Goal: Transaction & Acquisition: Obtain resource

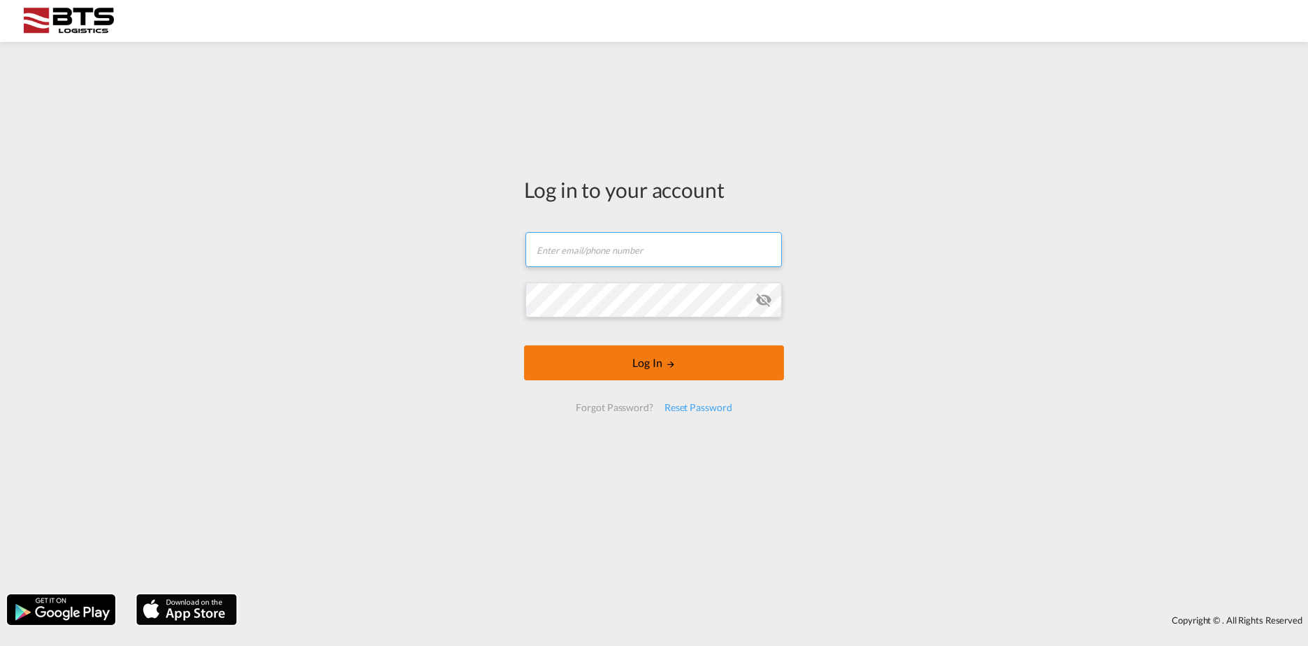
type input "[DOMAIN_NAME][EMAIL_ADDRESS][DOMAIN_NAME]"
click at [675, 350] on button "Log In" at bounding box center [654, 362] width 260 height 35
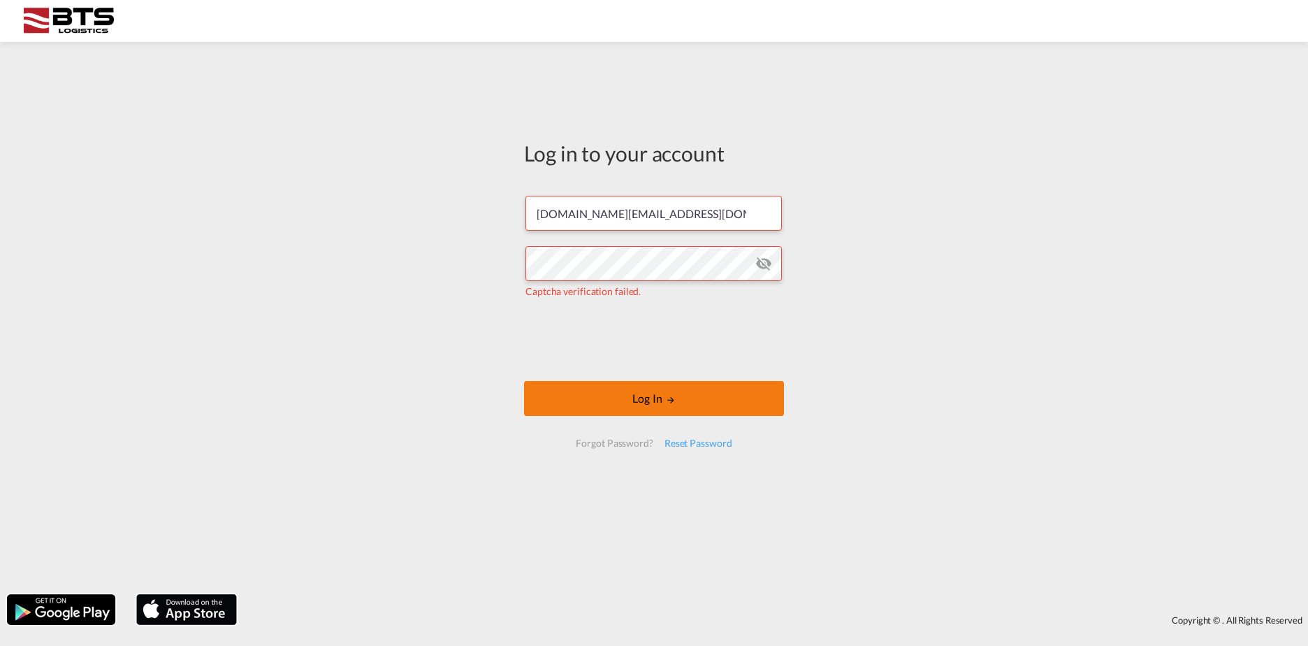
click at [623, 393] on button "Log In" at bounding box center [654, 398] width 260 height 35
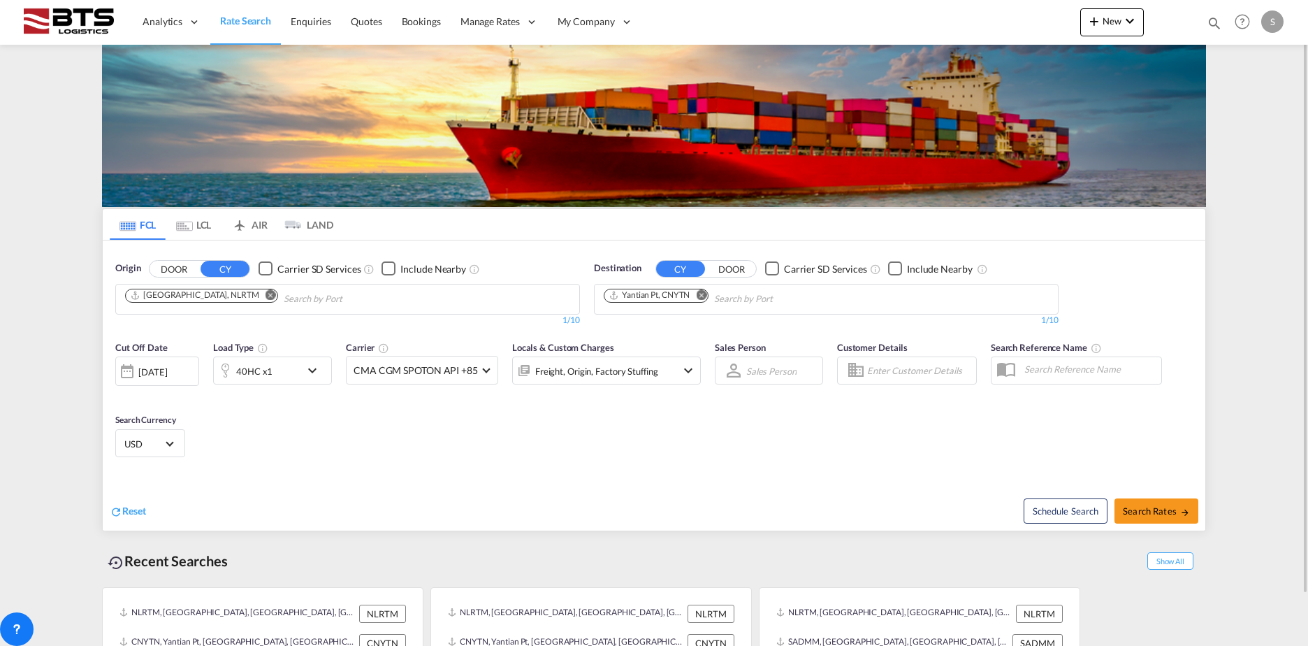
click at [704, 298] on md-icon "Remove" at bounding box center [701, 294] width 10 height 10
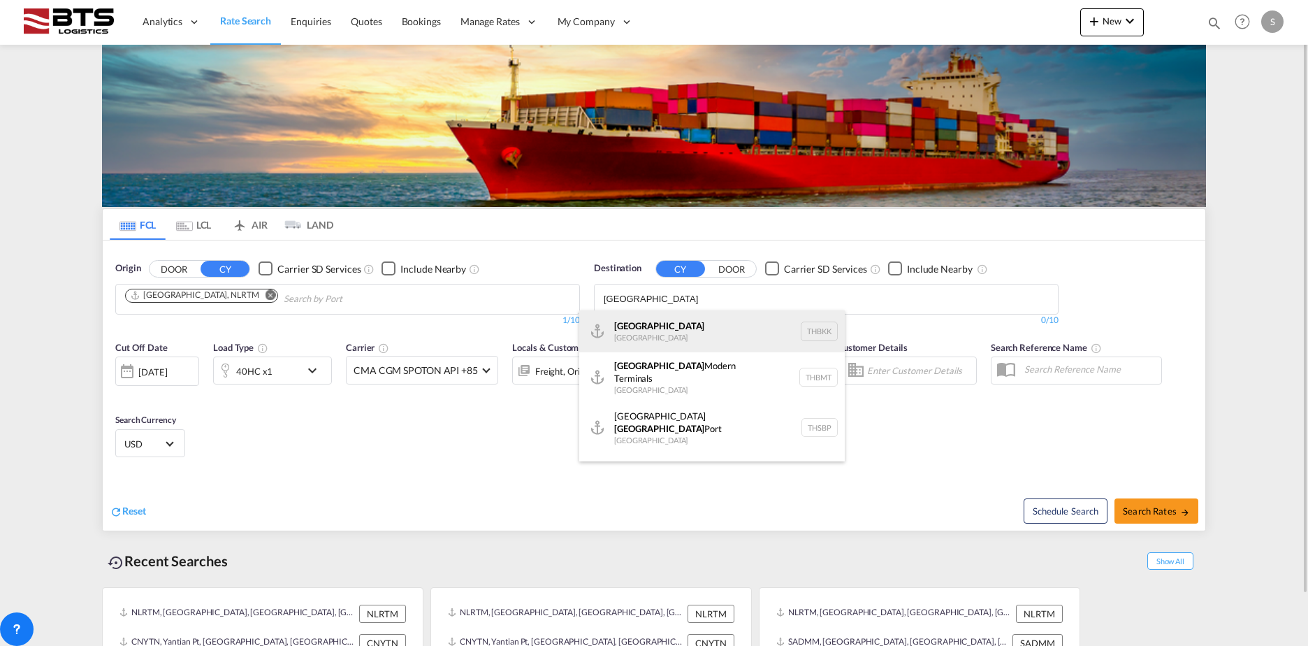
type input "[GEOGRAPHIC_DATA]"
click at [681, 330] on div "[GEOGRAPHIC_DATA] [GEOGRAPHIC_DATA] THBKK" at bounding box center [711, 331] width 265 height 42
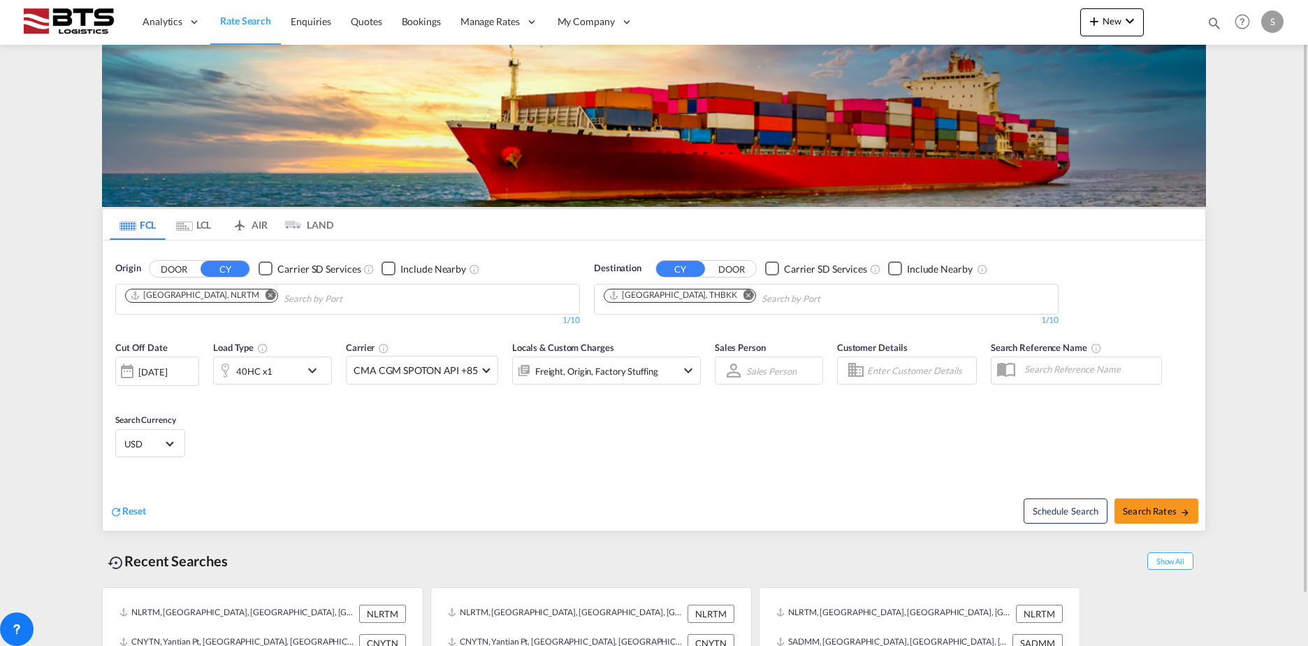
click at [291, 355] on md-input-container "40HC x1" at bounding box center [272, 368] width 119 height 28
click at [277, 377] on div "40HC x1" at bounding box center [257, 370] width 87 height 28
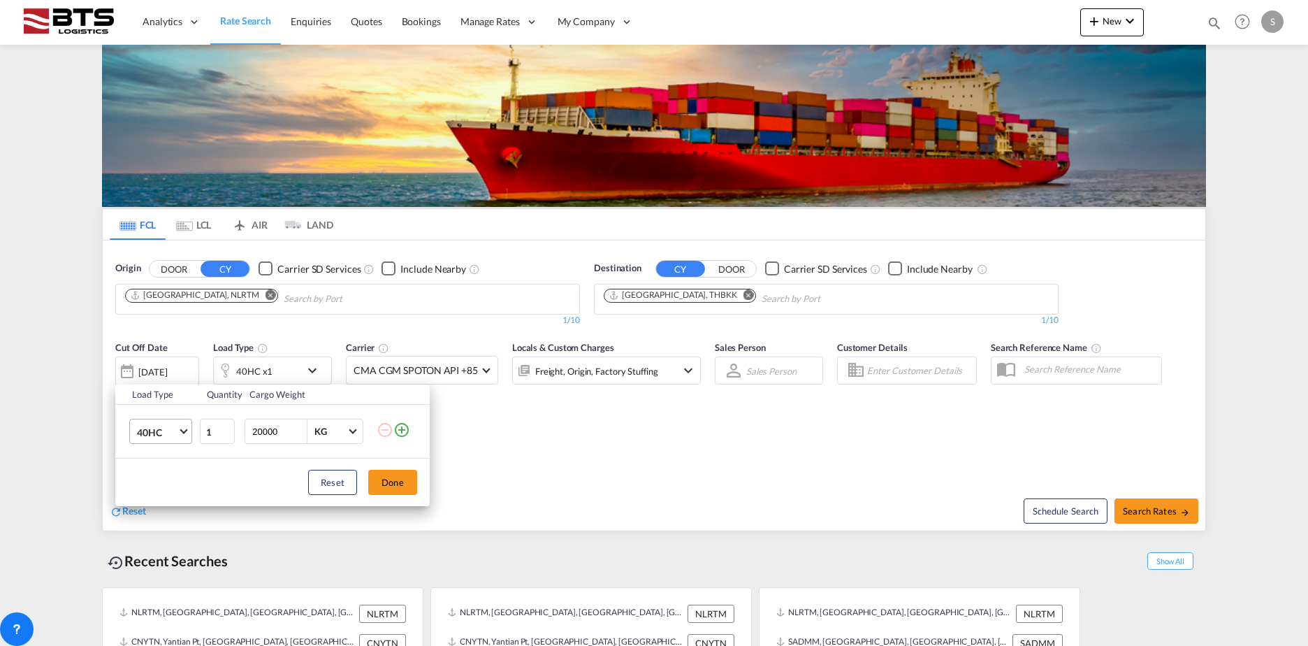
click at [168, 423] on md-select-value "40HC" at bounding box center [164, 431] width 56 height 24
click at [172, 360] on md-option "20GP" at bounding box center [173, 365] width 95 height 34
click at [402, 480] on button "Done" at bounding box center [392, 482] width 49 height 25
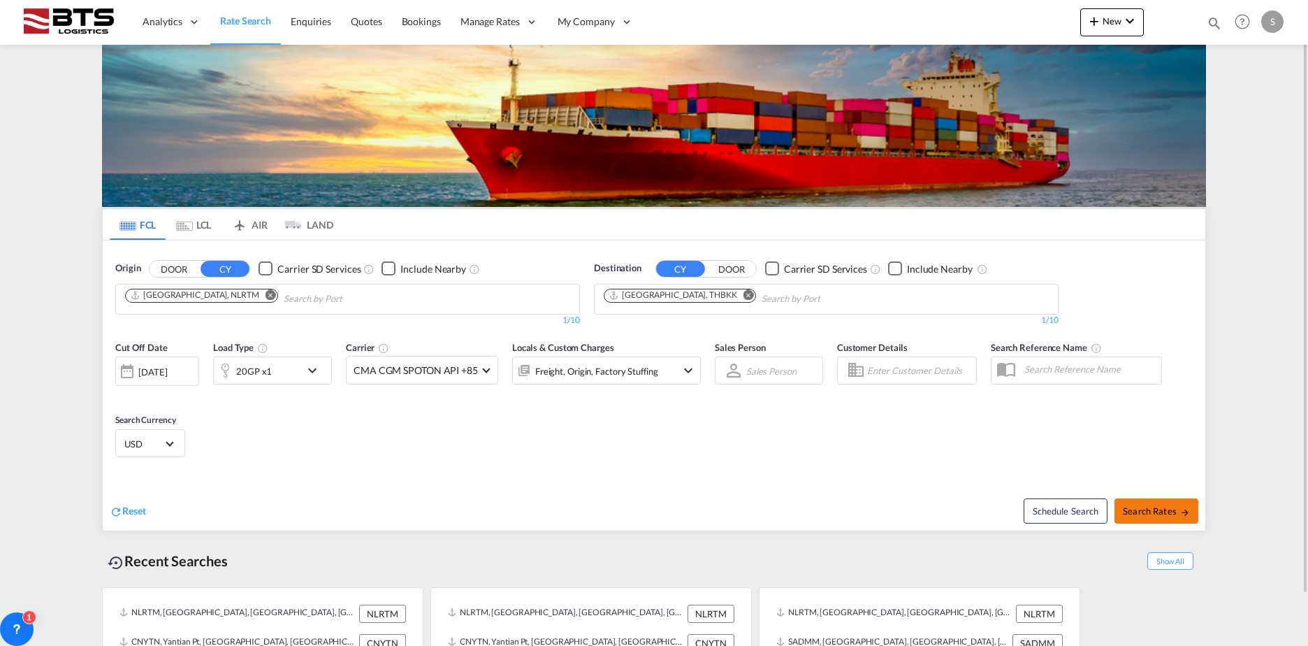
click at [1162, 517] on button "Search Rates" at bounding box center [1156, 510] width 84 height 25
type input "NLRTM to THBKK / [DATE]"
